Goal: Navigation & Orientation: Find specific page/section

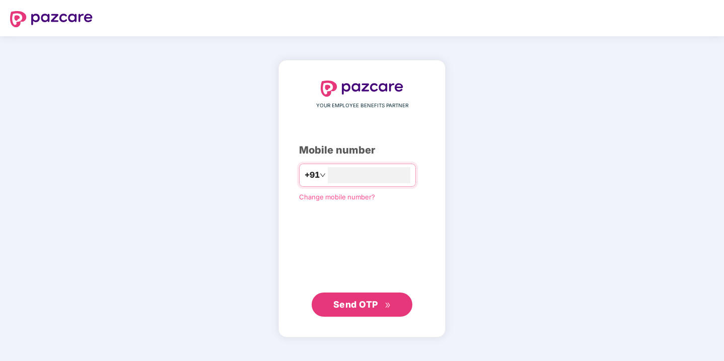
type input "**********"
click at [352, 303] on span "Send OTP" at bounding box center [356, 304] width 45 height 11
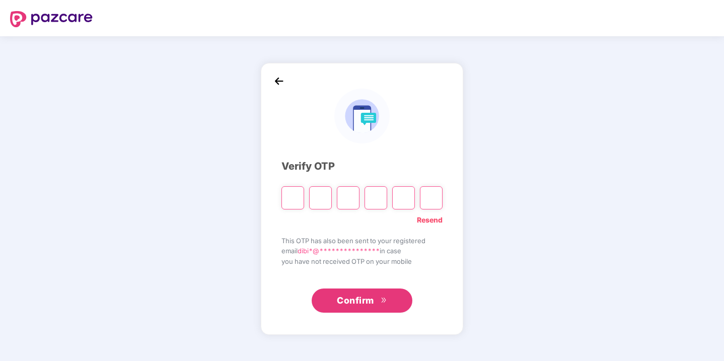
type input "*"
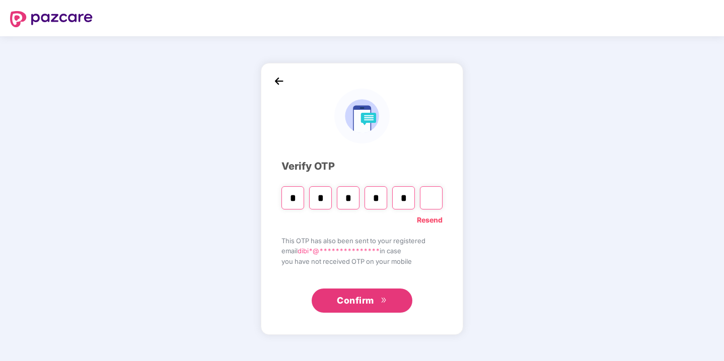
type input "*"
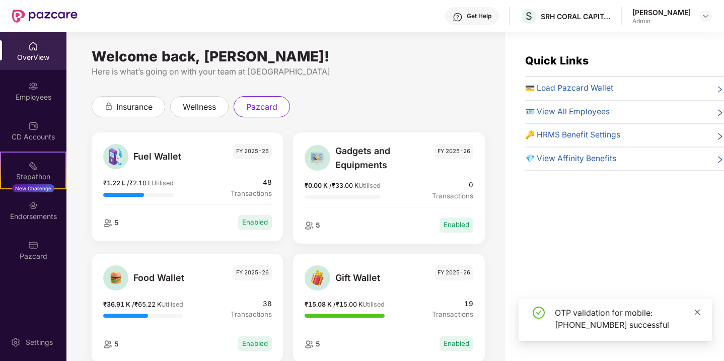
click at [700, 310] on icon "close" at bounding box center [698, 312] width 6 height 6
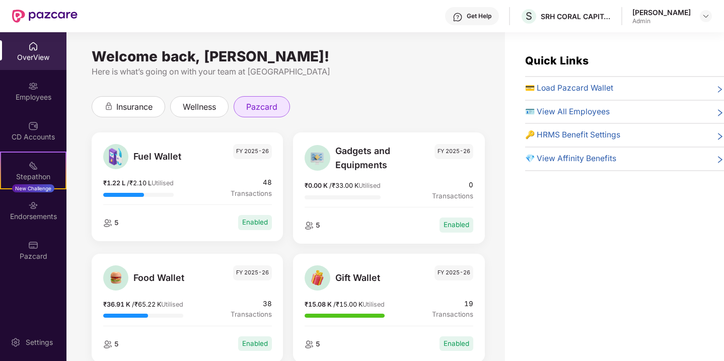
click at [259, 109] on span "pazcard" at bounding box center [261, 107] width 31 height 13
click at [29, 246] on img at bounding box center [33, 245] width 10 height 10
